Goal: Transaction & Acquisition: Purchase product/service

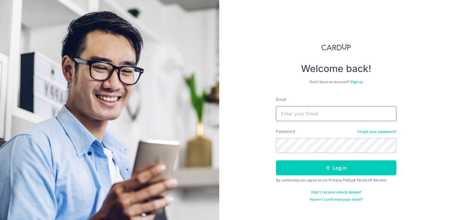
click at [297, 113] on input "Email" at bounding box center [336, 113] width 121 height 15
type input "wxyshawvin@hotmail.com"
click at [276, 160] on button "Log in" at bounding box center [336, 167] width 121 height 15
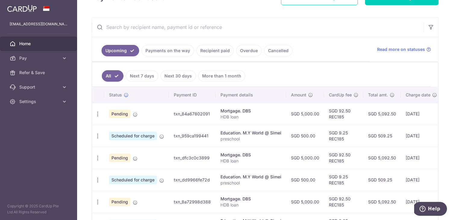
scroll to position [108, 0]
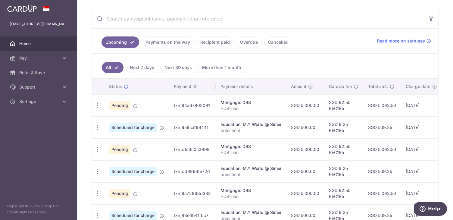
click at [178, 41] on link "Payments on the way" at bounding box center [168, 41] width 52 height 11
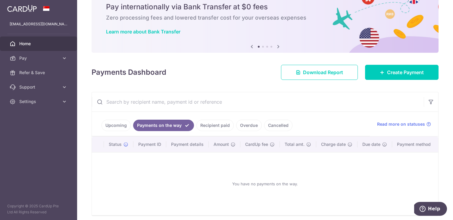
scroll to position [49, 0]
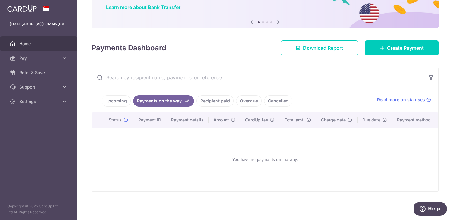
click at [242, 102] on link "Overdue" at bounding box center [249, 100] width 26 height 11
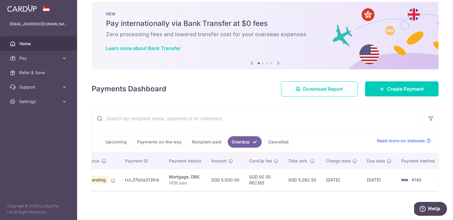
scroll to position [0, 0]
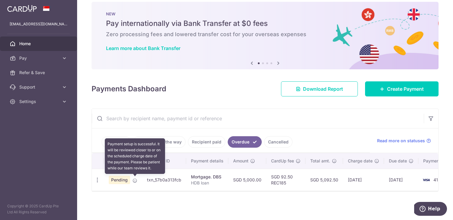
click at [134, 181] on icon at bounding box center [135, 180] width 5 height 5
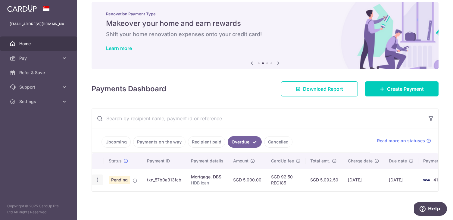
click at [100, 181] on icon "button" at bounding box center [97, 180] width 6 height 6
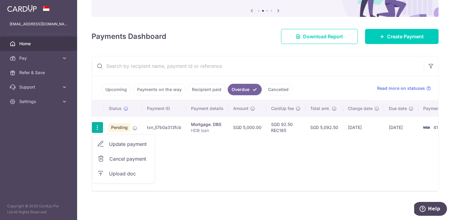
click at [140, 158] on span "Cancel payment" at bounding box center [129, 158] width 40 height 7
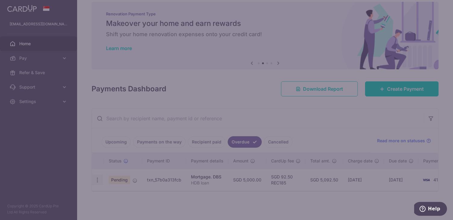
scroll to position [8, 0]
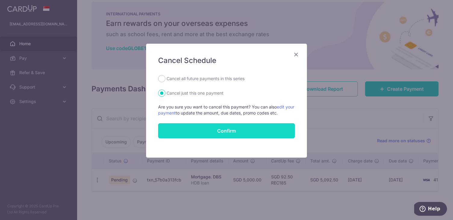
click at [197, 129] on button "Confirm" at bounding box center [226, 130] width 137 height 15
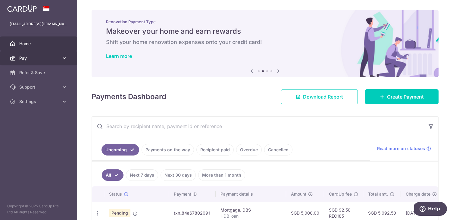
click at [59, 58] on span "Pay" at bounding box center [39, 58] width 40 height 6
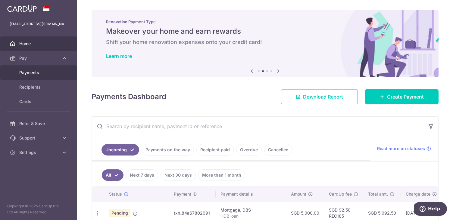
click at [50, 72] on span "Payments" at bounding box center [39, 73] width 40 height 6
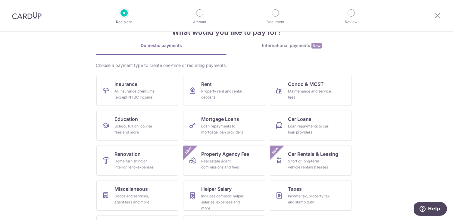
scroll to position [50, 0]
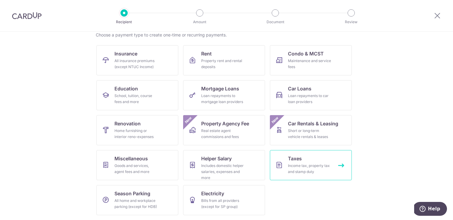
click at [288, 166] on div "Income tax, property tax and stamp duty" at bounding box center [309, 169] width 43 height 12
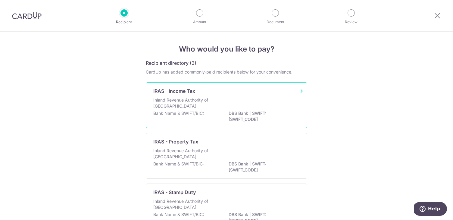
click at [226, 97] on div "Inland Revenue Authority of [GEOGRAPHIC_DATA]" at bounding box center [226, 103] width 147 height 13
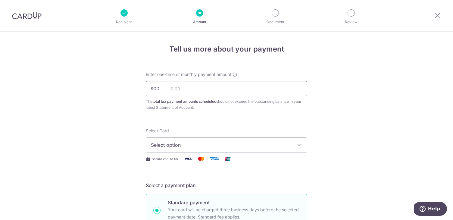
click at [241, 87] on input "text" at bounding box center [227, 88] width 162 height 15
click at [240, 131] on div "Select Card Select option Add credit card Your Cards **** 4140 **** 3020" at bounding box center [227, 140] width 162 height 25
click at [241, 141] on button "Select option" at bounding box center [227, 144] width 162 height 15
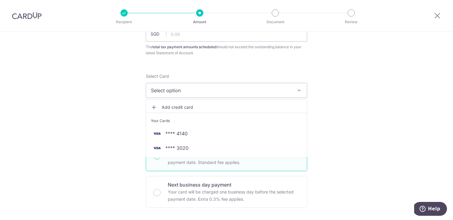
scroll to position [55, 0]
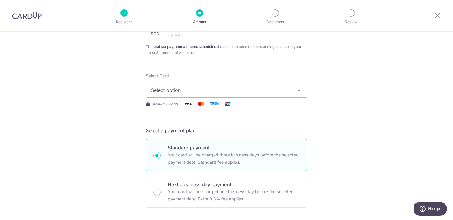
click at [254, 91] on span "Select option" at bounding box center [221, 90] width 140 height 7
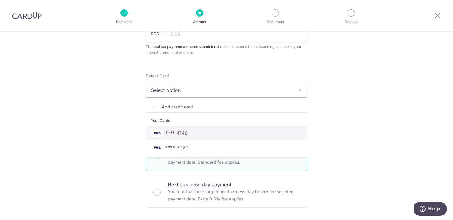
click at [221, 132] on span "**** 4140" at bounding box center [226, 133] width 151 height 7
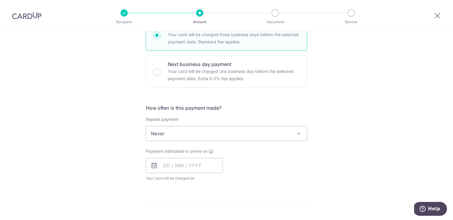
scroll to position [178, 0]
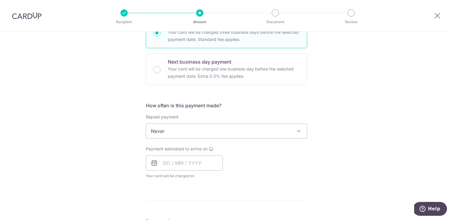
click at [219, 130] on span "Never" at bounding box center [226, 131] width 161 height 14
click at [190, 165] on input "text" at bounding box center [184, 163] width 77 height 15
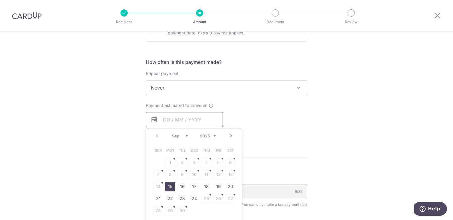
scroll to position [233, 0]
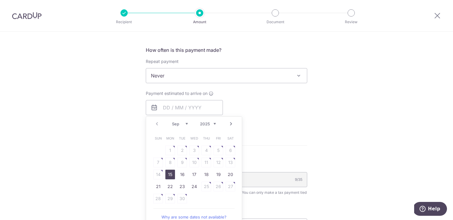
click at [171, 174] on link "15" at bounding box center [171, 175] width 10 height 10
type input "15/09/2025"
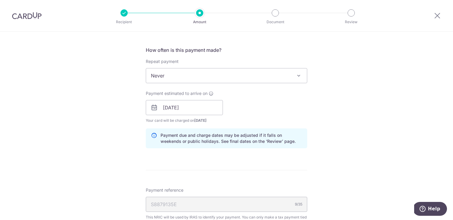
click at [175, 173] on form "Enter one-time or monthly payment amount SGD The total tax payment amounts sche…" at bounding box center [227, 96] width 162 height 516
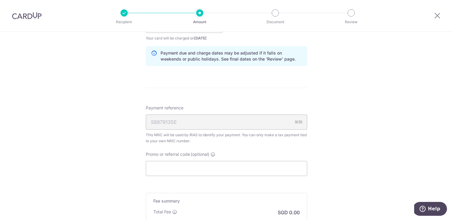
scroll to position [320, 0]
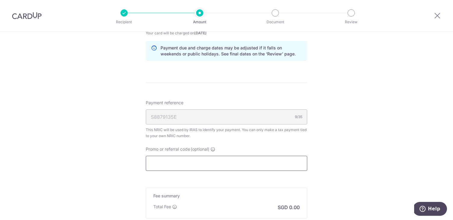
click at [185, 164] on input "Promo or referral code (optional)" at bounding box center [227, 163] width 162 height 15
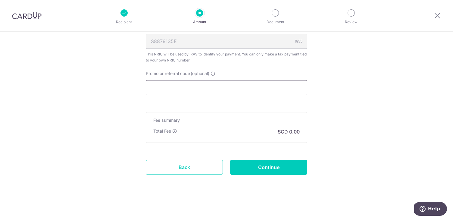
click at [201, 92] on input "Promo or referral code (optional)" at bounding box center [227, 87] width 162 height 15
paste input "VTAX25ONE"
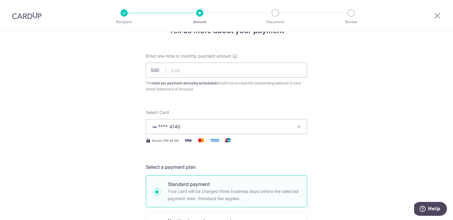
scroll to position [0, 0]
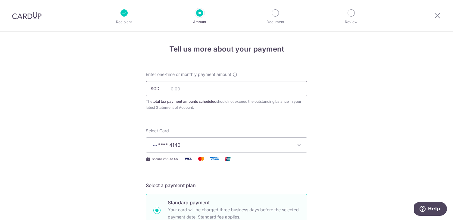
type input "VTAX25ONE"
click at [211, 87] on input "text" at bounding box center [227, 88] width 162 height 15
type input "5"
type input "4"
click at [276, 111] on div at bounding box center [234, 111] width 98 height 0
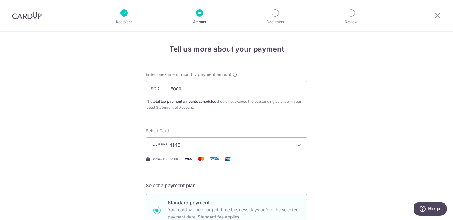
type input "5,000.00"
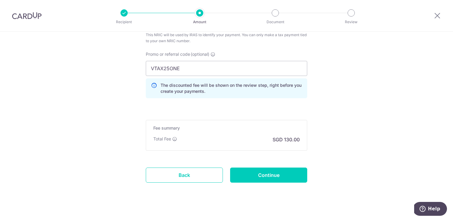
scroll to position [423, 0]
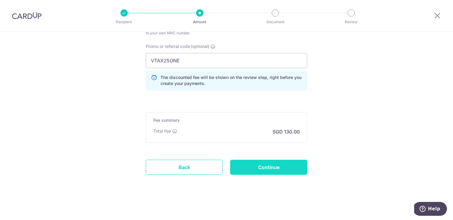
click at [254, 170] on input "Continue" at bounding box center [268, 167] width 77 height 15
type input "Create Schedule"
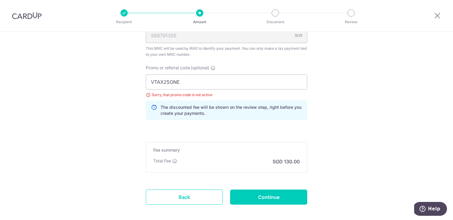
scroll to position [407, 0]
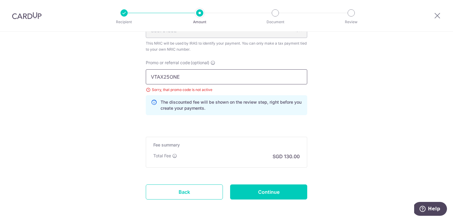
click at [199, 77] on input "VTAX25ONE" at bounding box center [227, 76] width 162 height 15
click at [257, 188] on input "Continue" at bounding box center [268, 192] width 77 height 15
type input "Update Schedule"
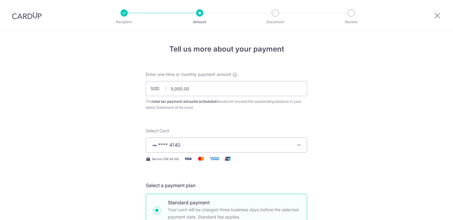
scroll to position [432, 0]
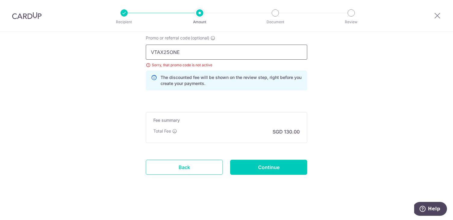
click at [202, 51] on input "VTAX25ONE" at bounding box center [227, 52] width 162 height 15
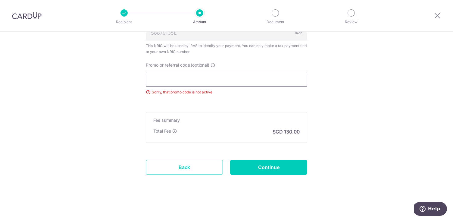
scroll to position [405, 0]
click at [254, 162] on input "Continue" at bounding box center [268, 167] width 77 height 15
type input "Update Schedule"
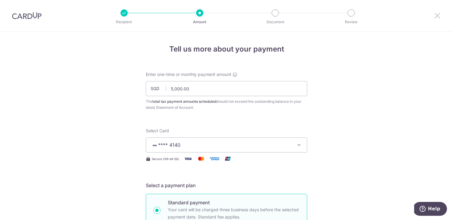
click at [436, 13] on icon at bounding box center [437, 16] width 7 height 8
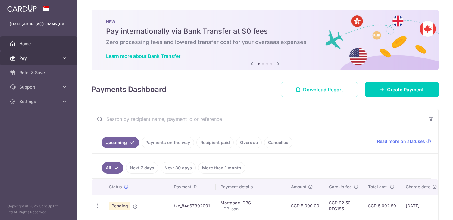
click at [36, 60] on span "Pay" at bounding box center [39, 58] width 40 height 6
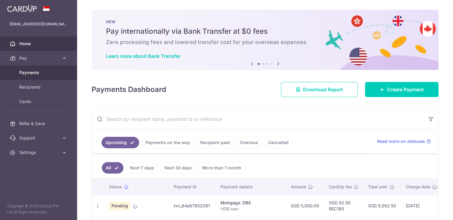
click at [35, 74] on span "Payments" at bounding box center [39, 73] width 40 height 6
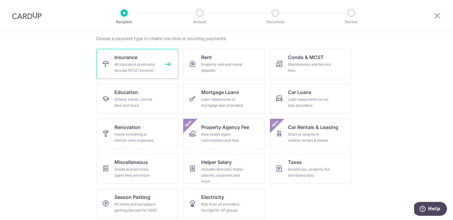
scroll to position [50, 0]
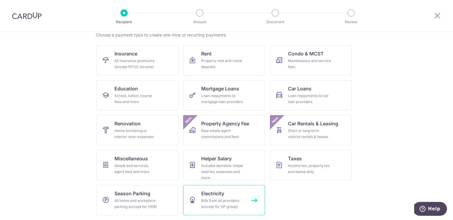
click at [199, 198] on link "Electricity Bills from all providers (except for SP group)" at bounding box center [224, 200] width 82 height 30
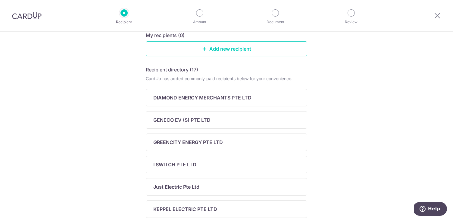
scroll to position [68, 0]
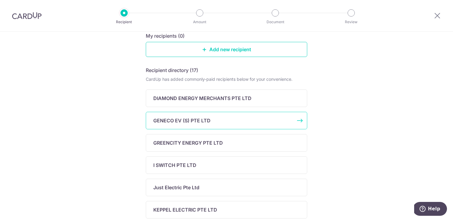
click at [215, 121] on div "GENECO EV (S) PTE LTD" at bounding box center [222, 120] width 139 height 7
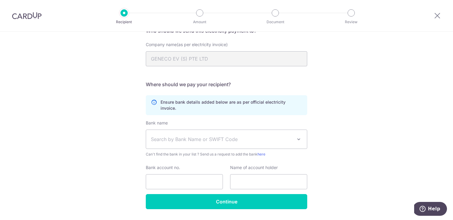
scroll to position [58, 0]
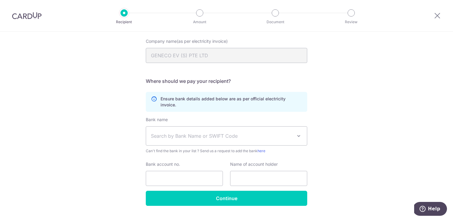
click at [222, 132] on span "Search by Bank Name or SWIFT Code" at bounding box center [222, 135] width 142 height 7
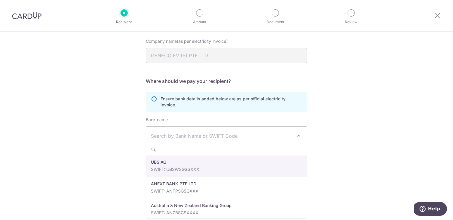
click at [317, 109] on div "Who would you like to pay? Your recipient does not need a CardUp account to rec…" at bounding box center [226, 103] width 453 height 261
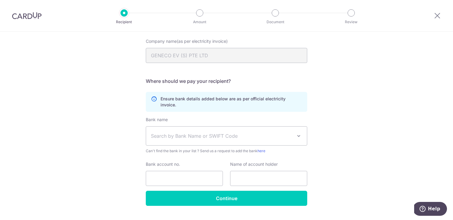
scroll to position [67, 0]
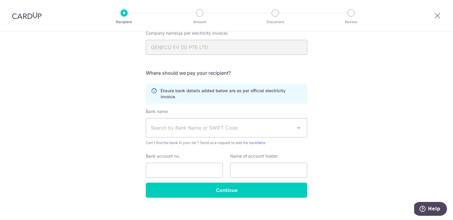
click at [291, 126] on span "Search by Bank Name or SWIFT Code" at bounding box center [226, 127] width 161 height 19
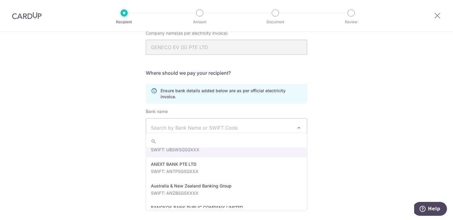
scroll to position [0, 0]
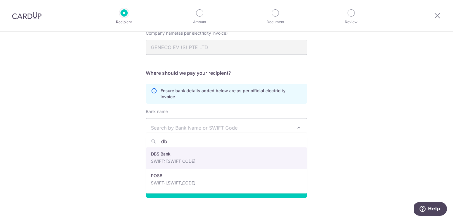
type input "dbs"
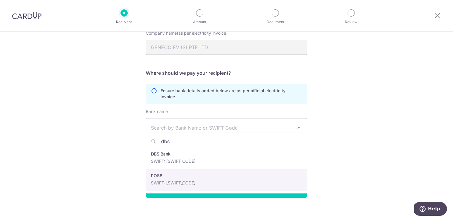
select select "19"
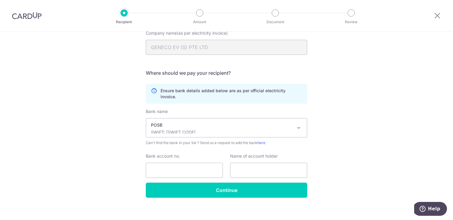
click at [254, 143] on div "Bank name Select Bank UBS AG ANEXT BANK PTE LTD Australia & New Zealand Banking…" at bounding box center [227, 146] width 162 height 74
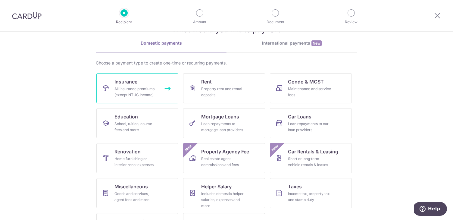
scroll to position [24, 0]
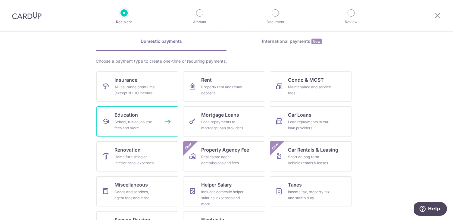
click at [144, 122] on div "School, tuition, course fees and more" at bounding box center [136, 125] width 43 height 12
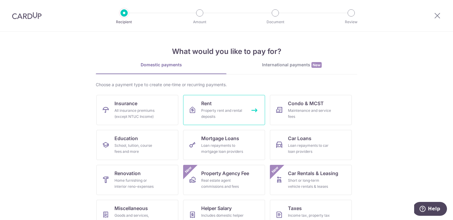
click at [227, 107] on link "Rent Property rent and rental deposits" at bounding box center [224, 110] width 82 height 30
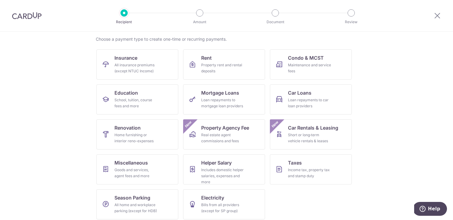
scroll to position [50, 0]
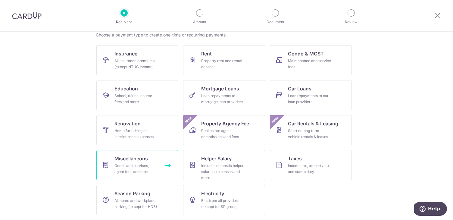
click at [139, 166] on div "Goods and services, agent fees and more" at bounding box center [136, 169] width 43 height 12
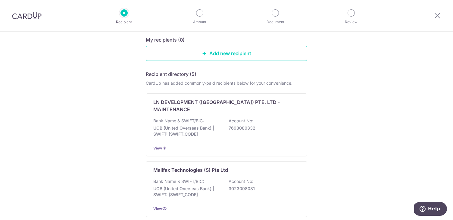
scroll to position [102, 0]
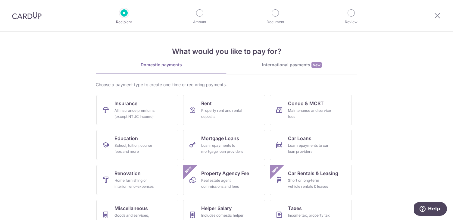
scroll to position [50, 0]
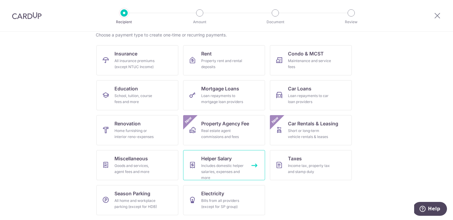
click at [225, 170] on div "Includes domestic helper salaries, expenses and more" at bounding box center [222, 172] width 43 height 18
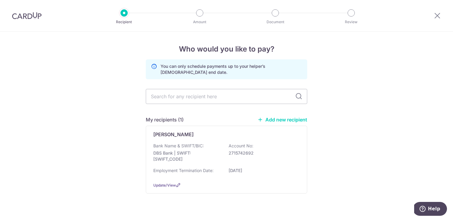
scroll to position [11, 0]
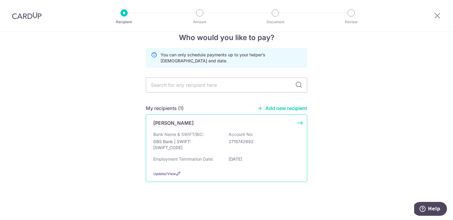
click at [227, 134] on div "Bank Name & SWIFT/BIC: DBS Bank | SWIFT: [SWIFT_CODE] Account No: 2715742692" at bounding box center [226, 142] width 147 height 22
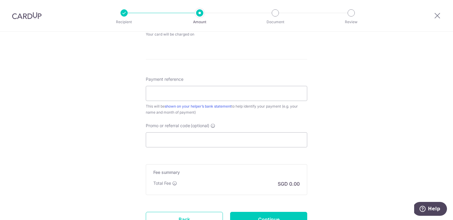
scroll to position [357, 0]
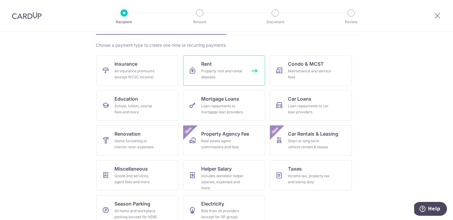
scroll to position [68, 0]
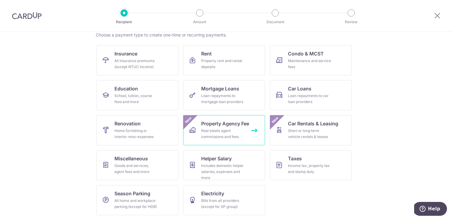
click at [238, 132] on div "Real estate agent commissions and fees" at bounding box center [222, 134] width 43 height 12
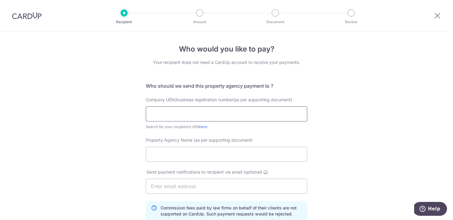
click at [231, 116] on input "text" at bounding box center [227, 113] width 162 height 15
click at [108, 122] on div "Who would you like to pay? Your recipient does not need a CardUp account to rec…" at bounding box center [226, 198] width 453 height 333
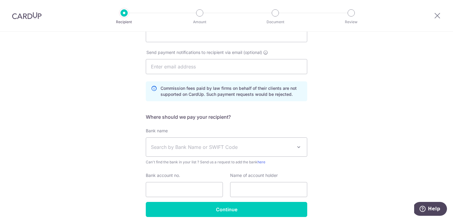
scroll to position [145, 0]
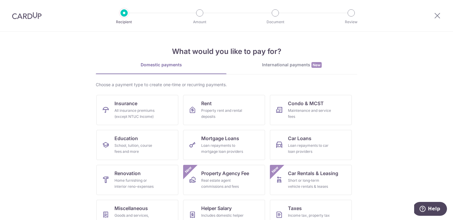
scroll to position [50, 0]
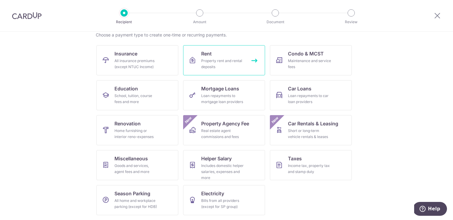
click at [203, 65] on div "Property rent and rental deposits" at bounding box center [222, 64] width 43 height 12
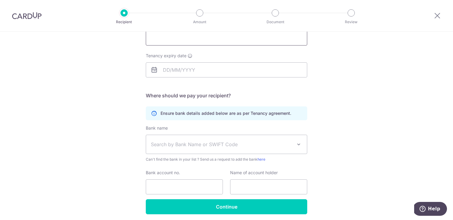
scroll to position [99, 0]
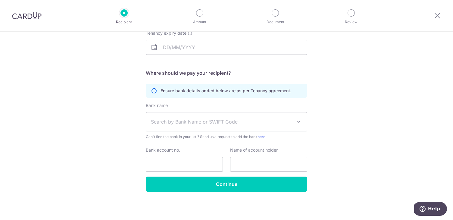
click at [180, 113] on span "Search by Bank Name or SWIFT Code" at bounding box center [226, 121] width 161 height 19
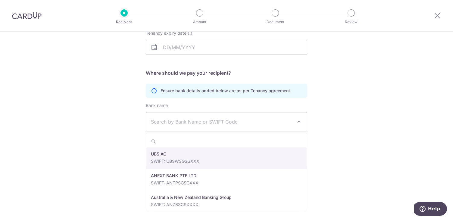
click at [180, 113] on span "Search by Bank Name or SWIFT Code" at bounding box center [226, 121] width 161 height 19
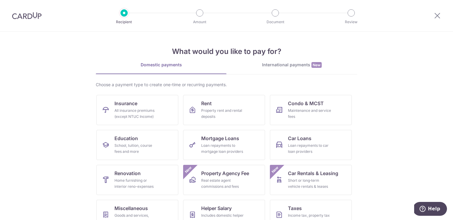
click at [253, 69] on link "International payments New" at bounding box center [292, 68] width 131 height 12
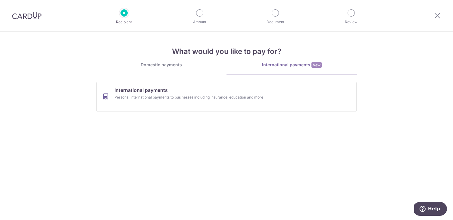
click at [170, 68] on link "Domestic payments" at bounding box center [161, 68] width 131 height 12
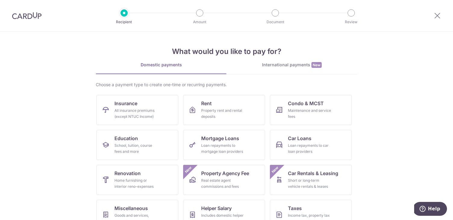
click at [17, 18] on img at bounding box center [27, 15] width 30 height 7
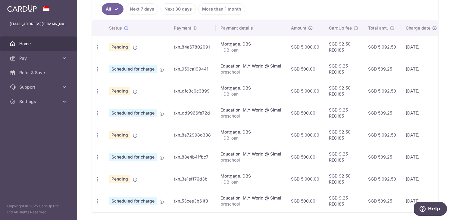
scroll to position [180, 0]
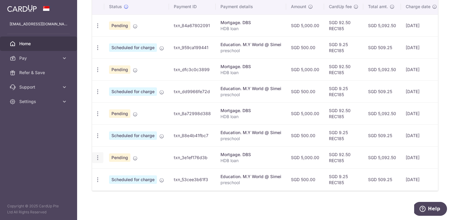
click at [99, 159] on icon "button" at bounding box center [98, 158] width 6 height 6
click at [115, 173] on span "Update payment" at bounding box center [129, 174] width 41 height 7
radio input "true"
type input "5,000.00"
type input "[DATE]"
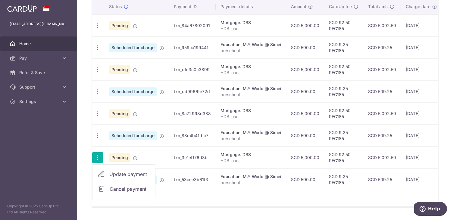
type input "HDB loan"
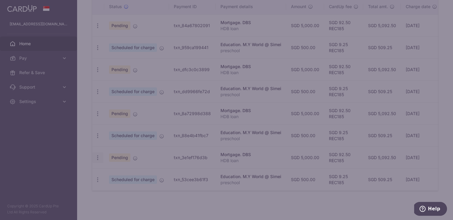
type input "REC185"
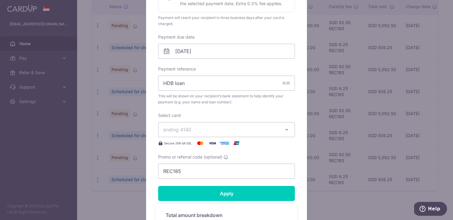
scroll to position [269, 0]
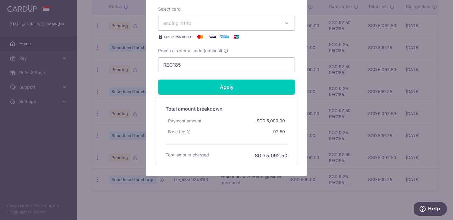
click at [338, 136] on div "Edit payment By clicking apply, you will make changes to all payments to DBS sc…" at bounding box center [226, 110] width 453 height 220
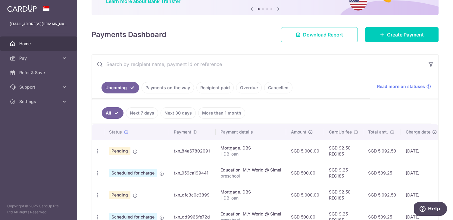
scroll to position [53, 0]
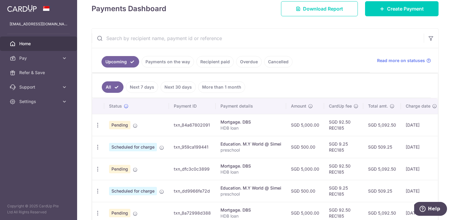
click at [275, 58] on link "Cancelled" at bounding box center [278, 61] width 28 height 11
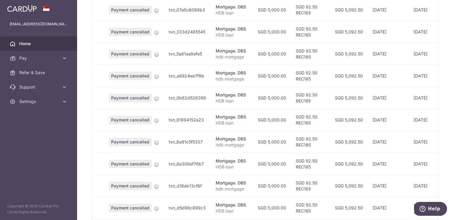
scroll to position [213, 0]
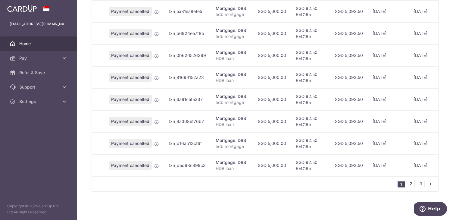
click at [412, 184] on link "2" at bounding box center [411, 183] width 7 height 7
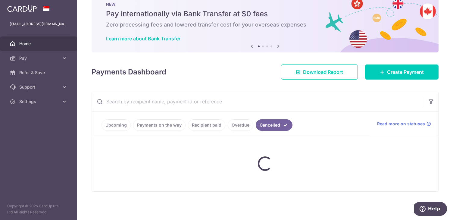
scroll to position [17, 0]
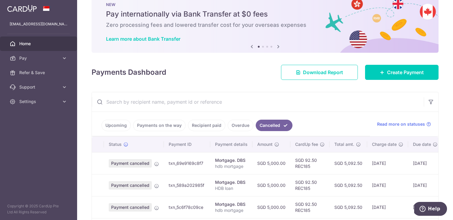
click at [200, 123] on link "Recipient paid" at bounding box center [206, 125] width 37 height 11
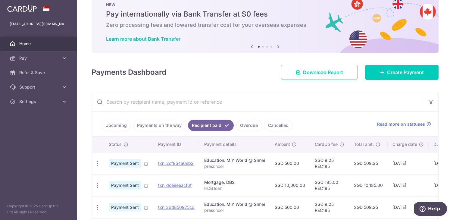
click at [200, 123] on link "Recipient paid" at bounding box center [211, 125] width 46 height 11
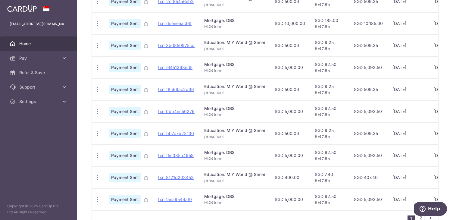
scroll to position [213, 0]
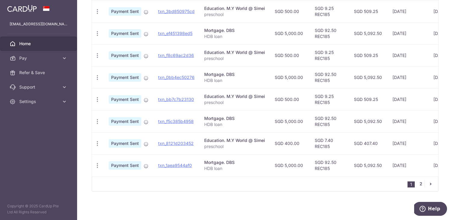
click at [418, 184] on link "2" at bounding box center [421, 183] width 7 height 7
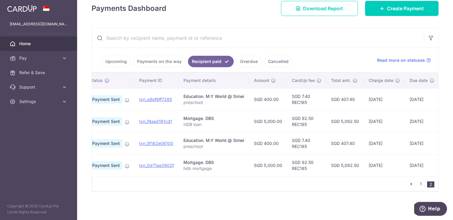
scroll to position [0, 0]
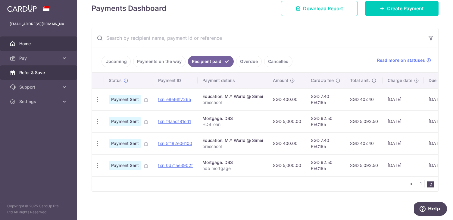
click at [46, 71] on span "Refer & Save" at bounding box center [39, 73] width 40 height 6
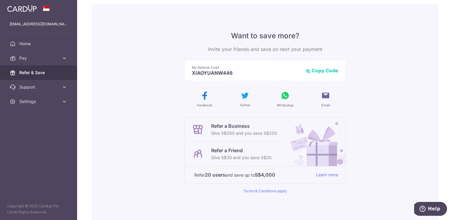
scroll to position [83, 0]
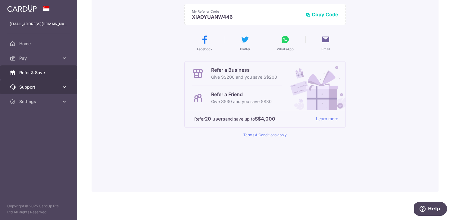
click at [54, 91] on link "Support" at bounding box center [38, 87] width 77 height 14
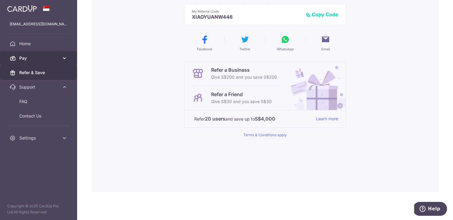
click at [58, 60] on span "Pay" at bounding box center [39, 58] width 40 height 6
